Goal: Task Accomplishment & Management: Use online tool/utility

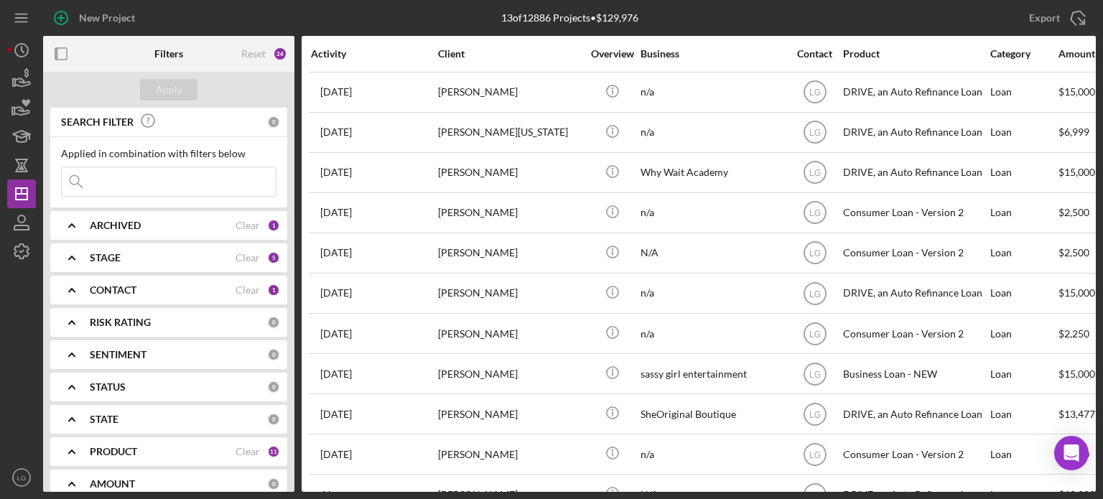
scroll to position [121, 0]
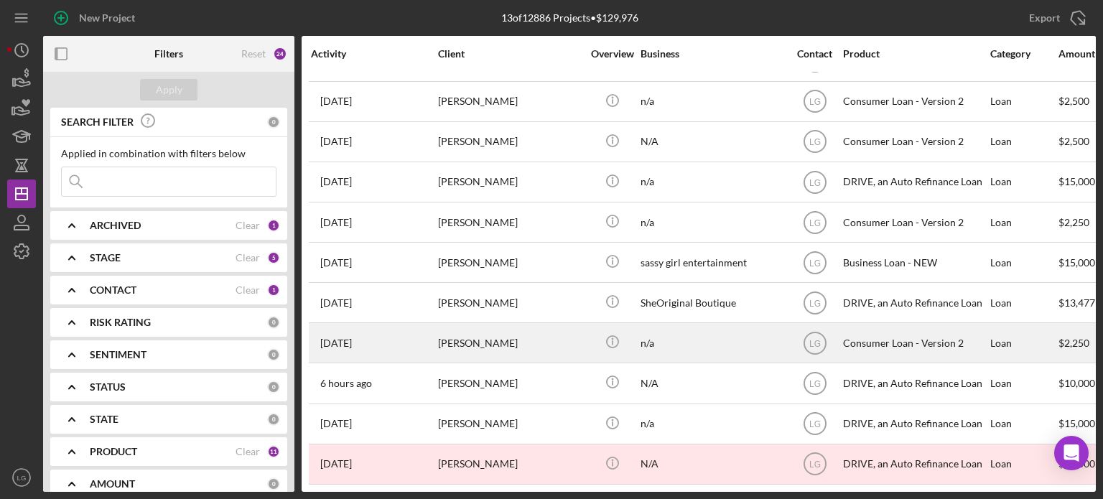
click at [434, 332] on div "[DATE] [PERSON_NAME]" at bounding box center [374, 343] width 126 height 38
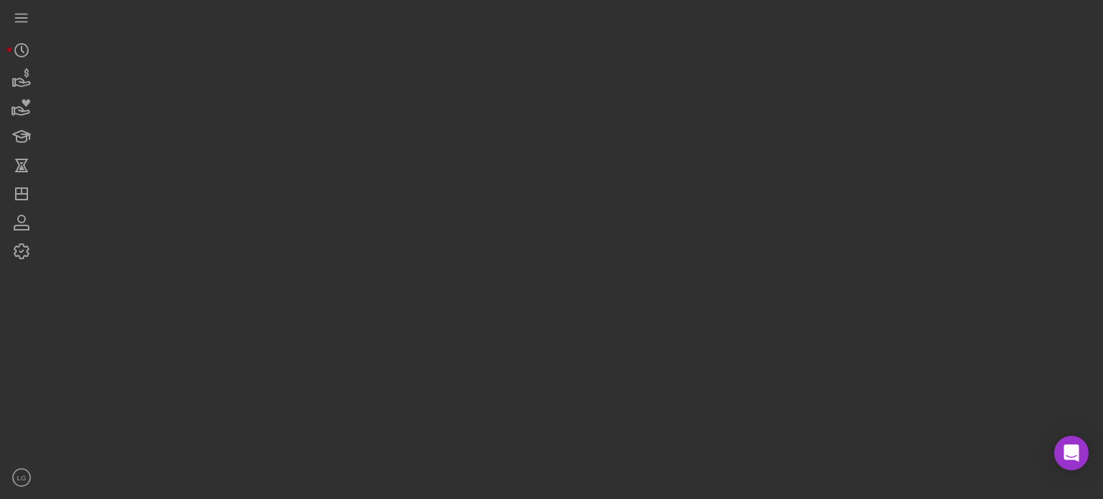
click at [434, 332] on div at bounding box center [569, 246] width 1053 height 492
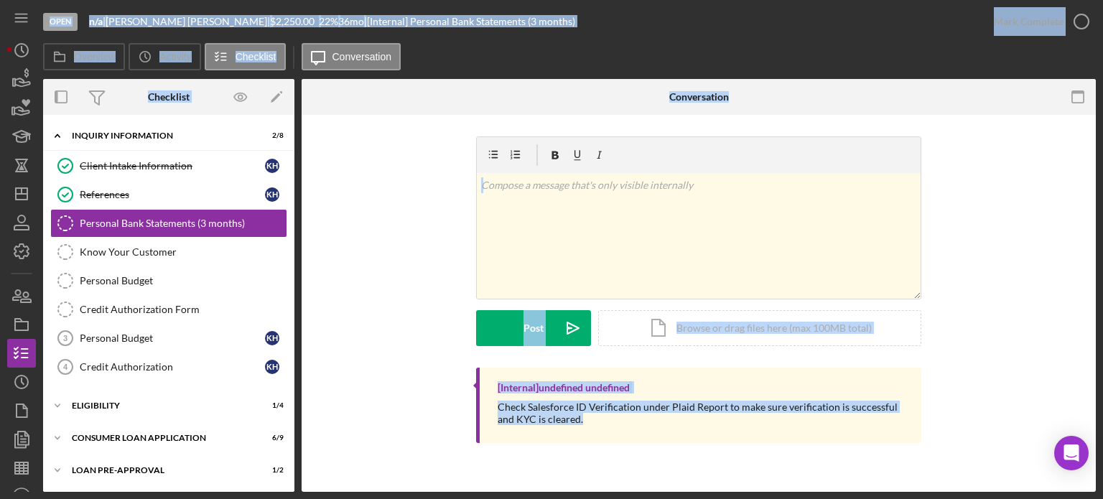
drag, startPoint x: 471, startPoint y: 252, endPoint x: 339, endPoint y: 383, distance: 185.8
click at [471, 252] on div "v Color teal Color pink Remove color Add row above Add row below Add column bef…" at bounding box center [698, 251] width 751 height 231
click at [171, 437] on div "Consumer Loan Application" at bounding box center [174, 438] width 205 height 9
click at [359, 274] on div "v Color teal Color pink Remove color Add row above Add row below Add column bef…" at bounding box center [698, 251] width 751 height 231
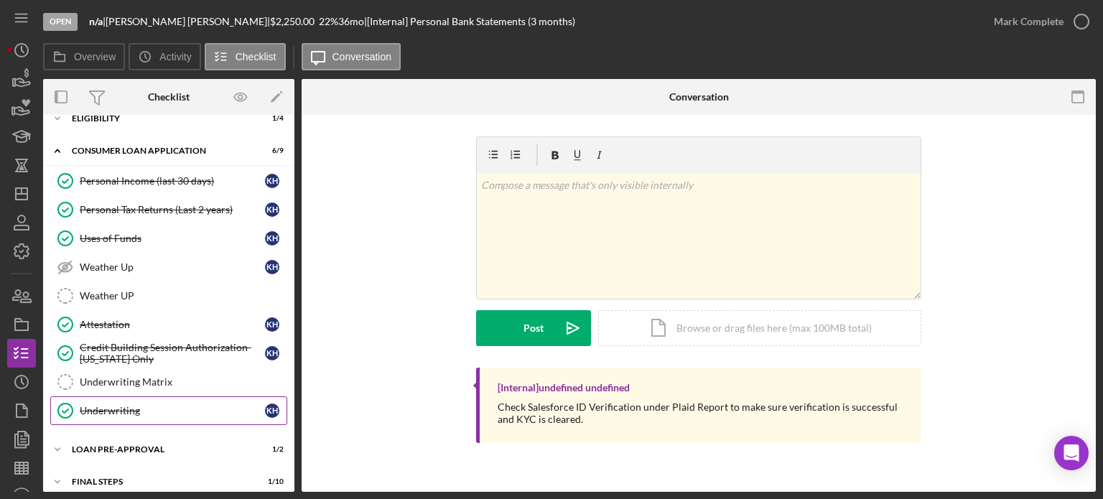
scroll to position [326, 0]
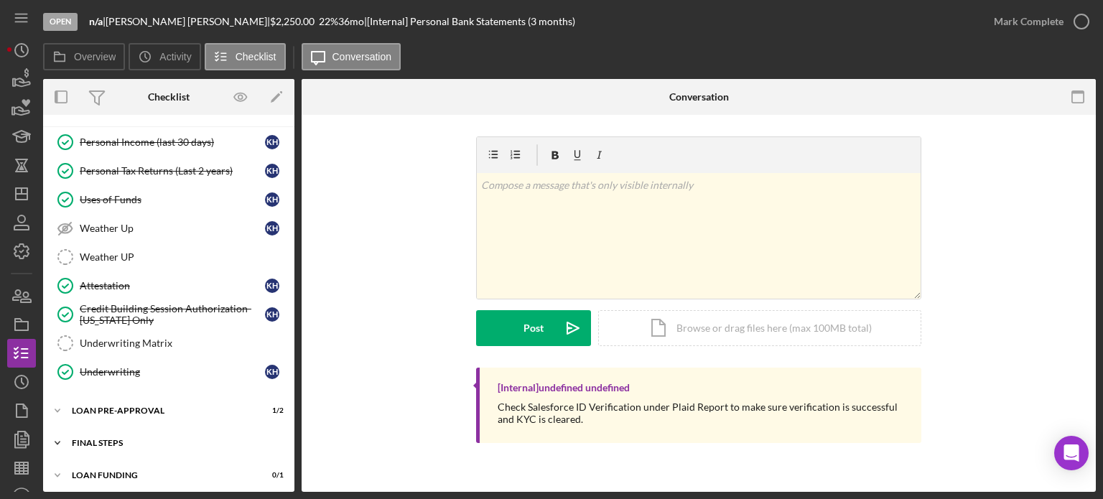
click at [116, 443] on div "Icon/Expander FINAL STEPS 1 / 10" at bounding box center [168, 443] width 251 height 29
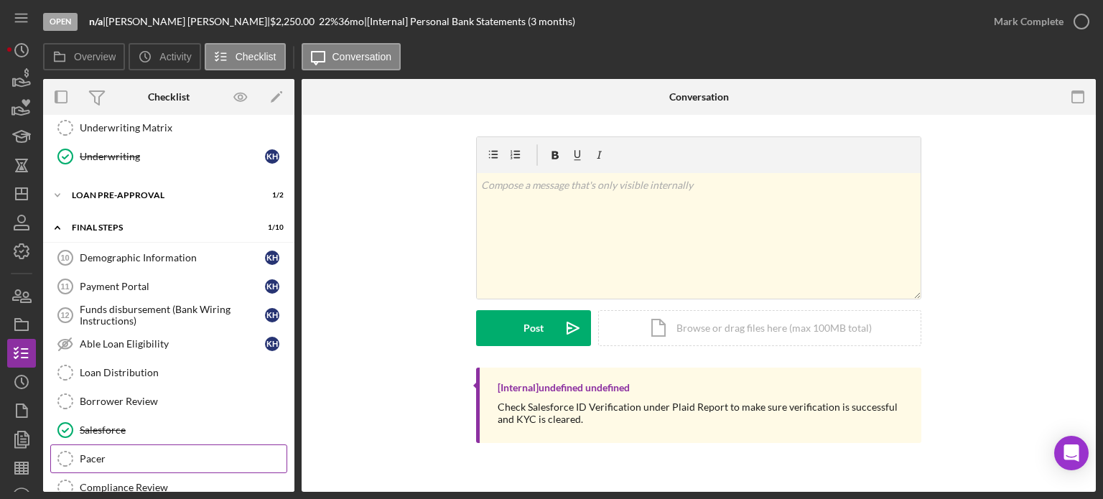
scroll to position [613, 0]
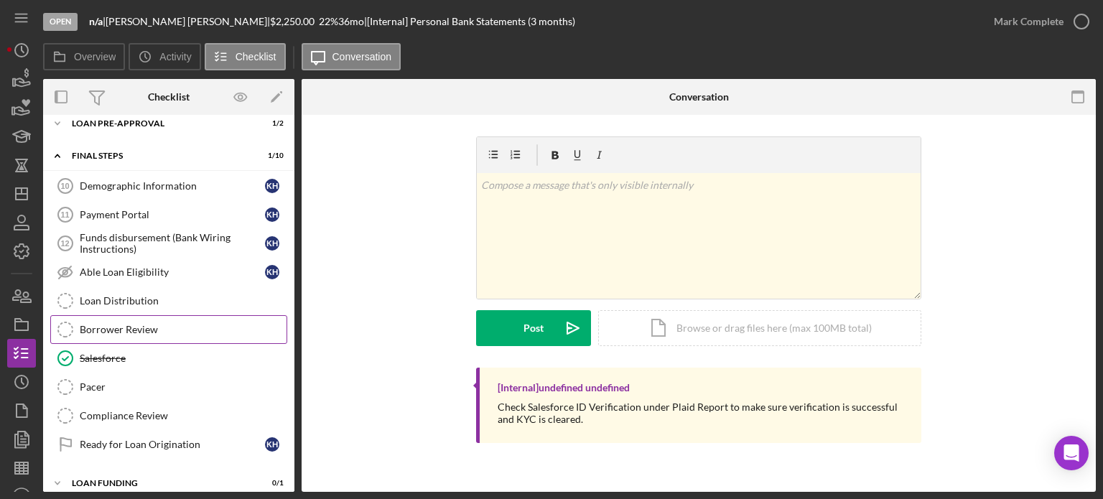
click at [138, 324] on div "Borrower Review" at bounding box center [183, 329] width 207 height 11
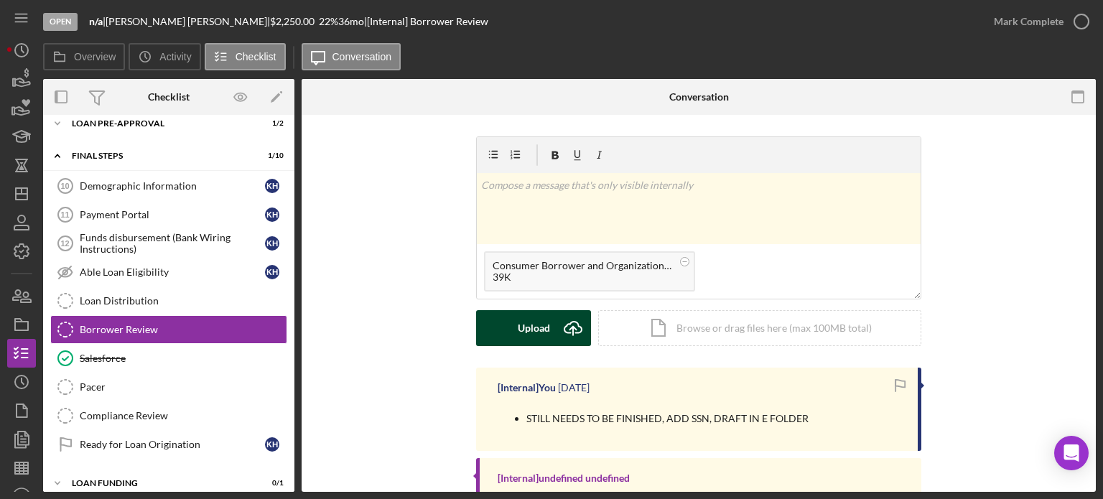
click at [549, 321] on button "Upload Icon/Upload" at bounding box center [533, 328] width 115 height 36
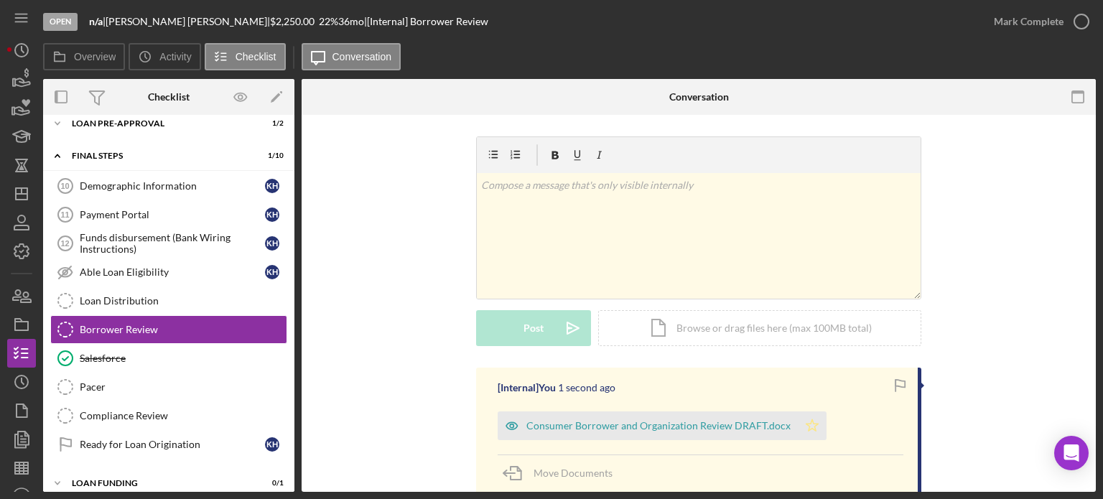
click at [808, 437] on icon "Icon/Star" at bounding box center [812, 425] width 29 height 29
click at [770, 427] on div "Consumer Borrower and Organization Review DRAFT.docx" at bounding box center [658, 425] width 264 height 11
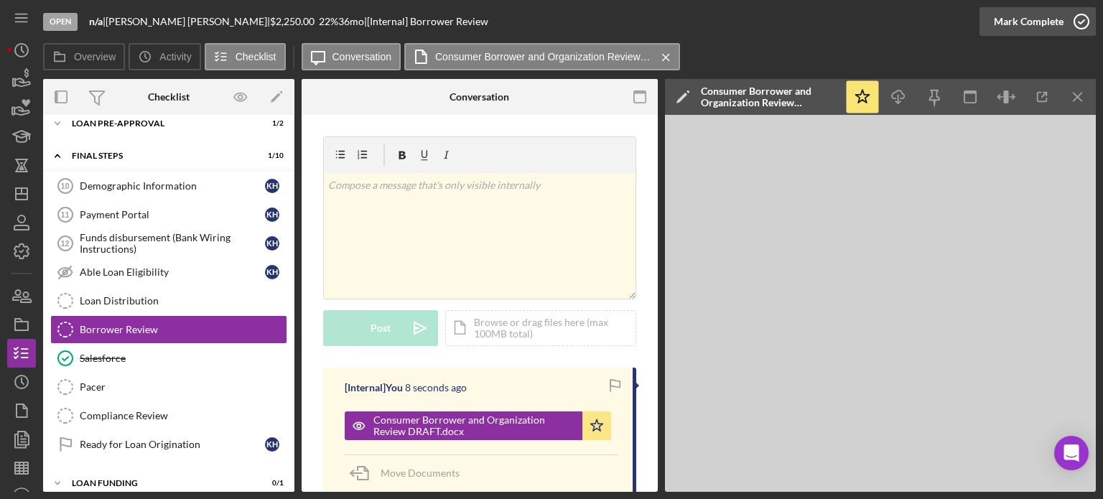
click at [1038, 17] on div "Mark Complete" at bounding box center [1029, 21] width 70 height 29
